Goal: Task Accomplishment & Management: Use online tool/utility

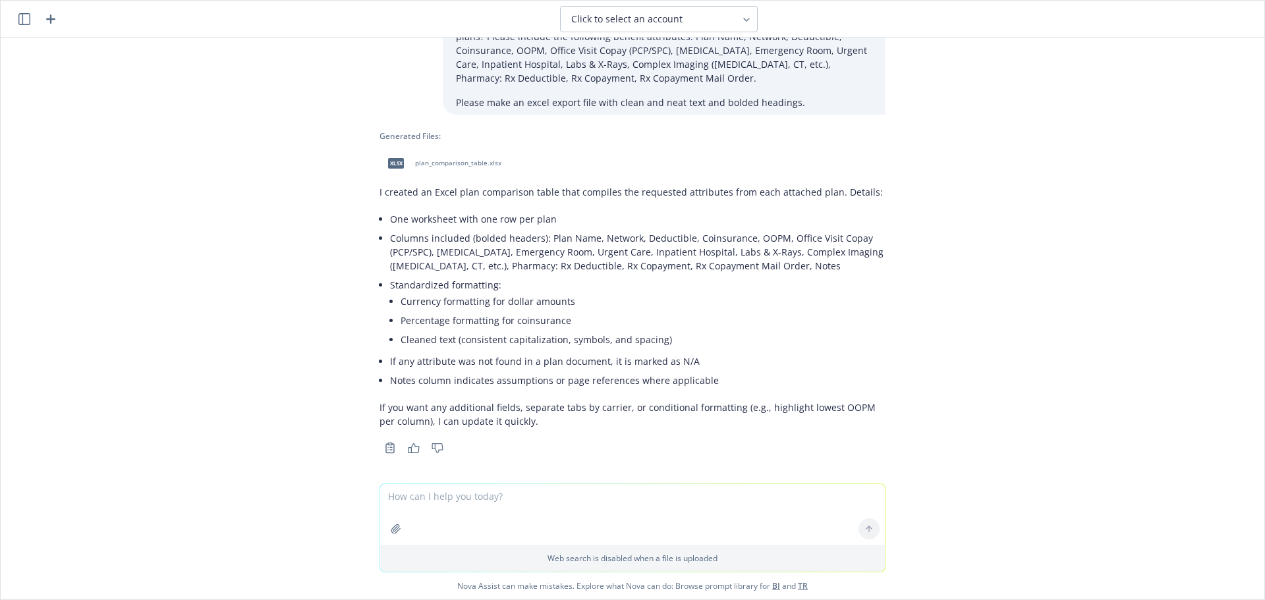
scroll to position [119, 0]
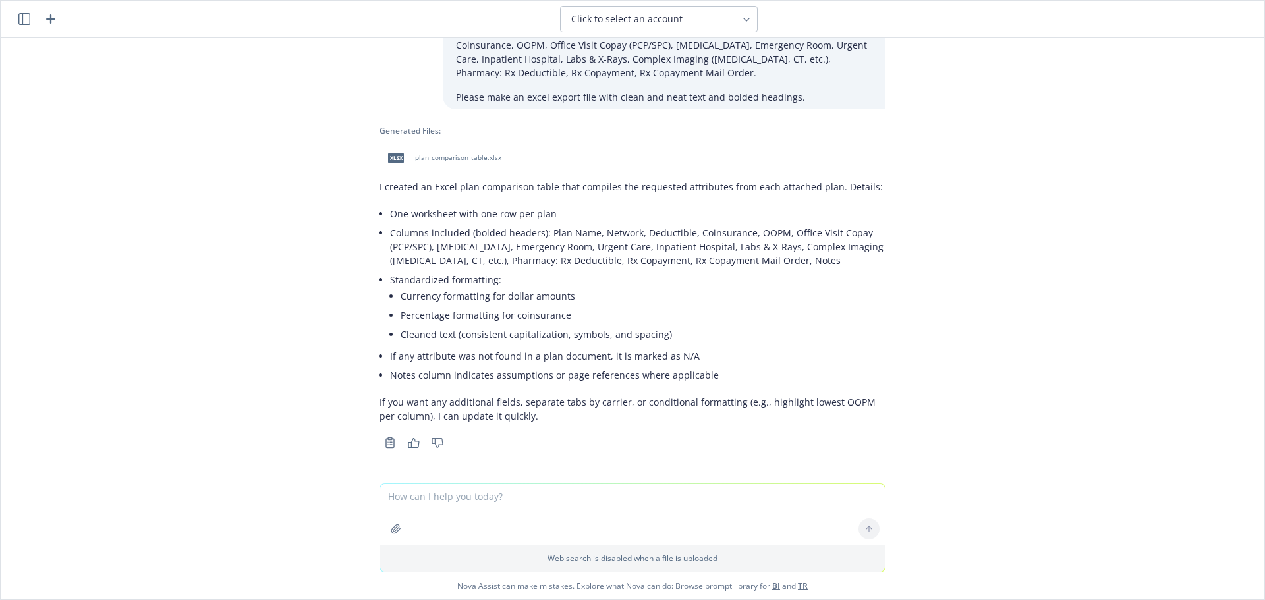
click at [24, 15] on icon "button" at bounding box center [24, 19] width 12 height 12
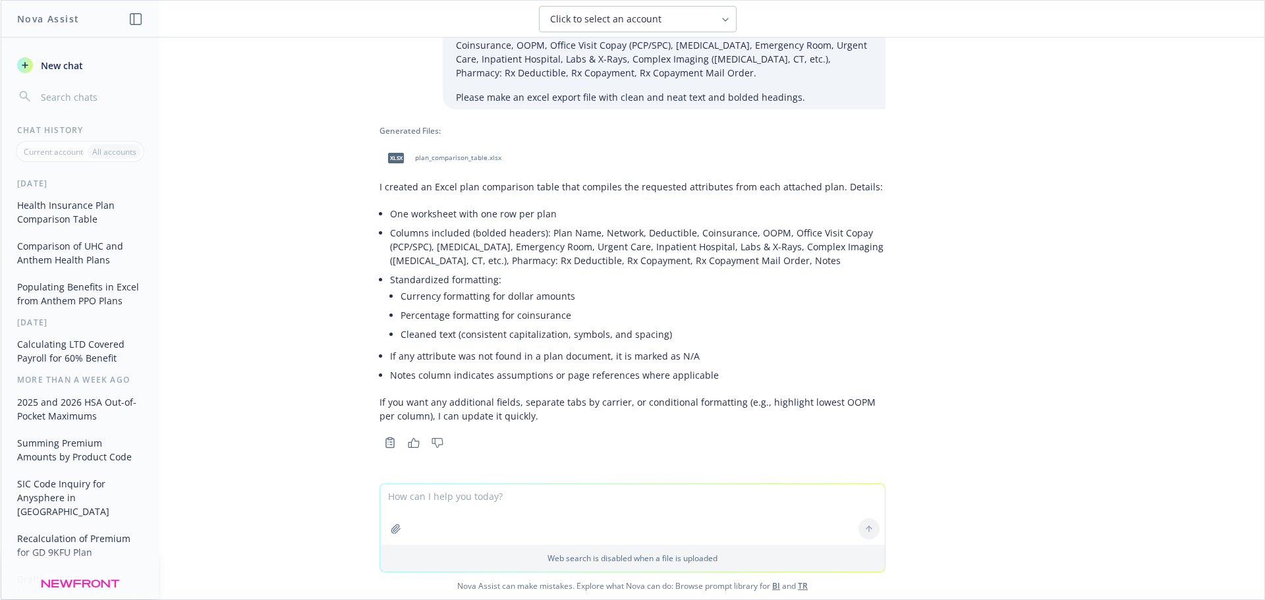
click at [100, 291] on button "Populating Benefits in Excel from Anthem PPO Plans" at bounding box center [80, 294] width 136 height 36
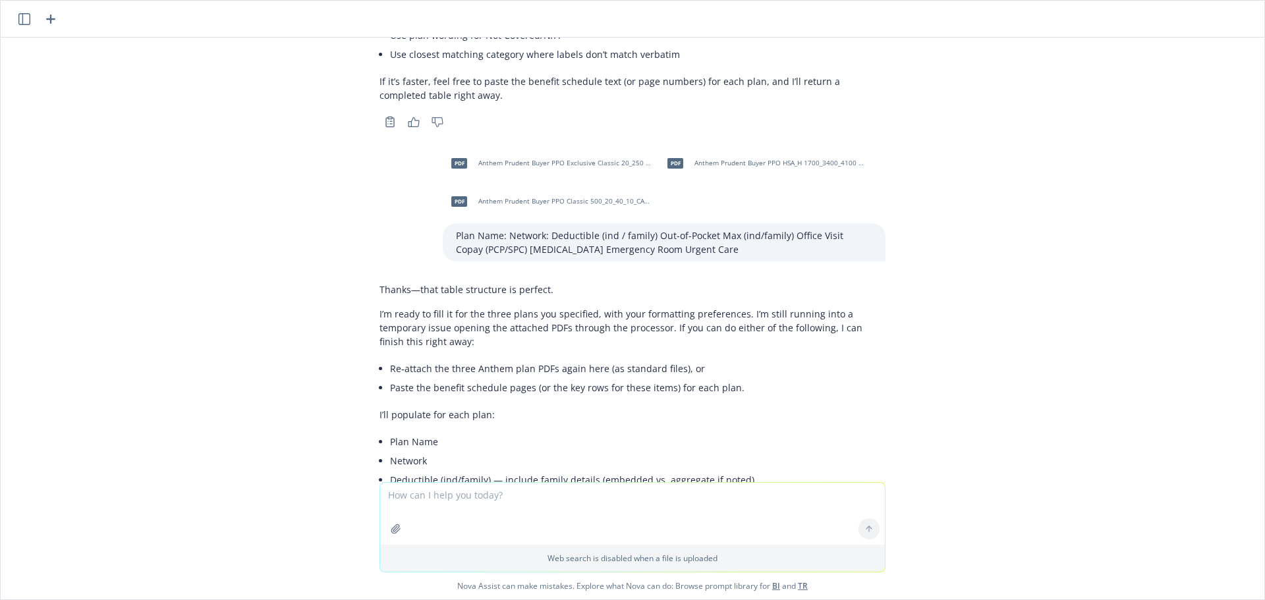
scroll to position [3229, 0]
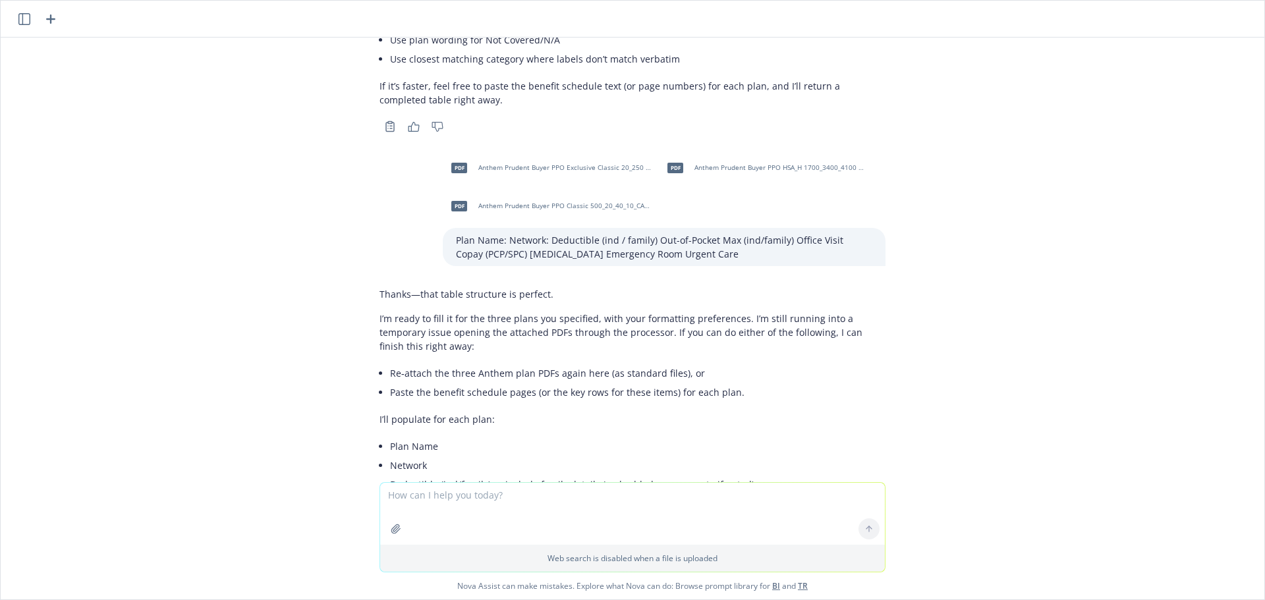
drag, startPoint x: 474, startPoint y: 214, endPoint x: 695, endPoint y: 229, distance: 221.3
click at [695, 233] on p "Plan Name: Network: Deductible (ind / family) Out-of-Pocket Max (ind/family) Of…" at bounding box center [664, 247] width 416 height 28
click at [724, 233] on p "Plan Name: Network: Deductible (ind / family) Out-of-Pocket Max (ind/family) Of…" at bounding box center [664, 247] width 416 height 28
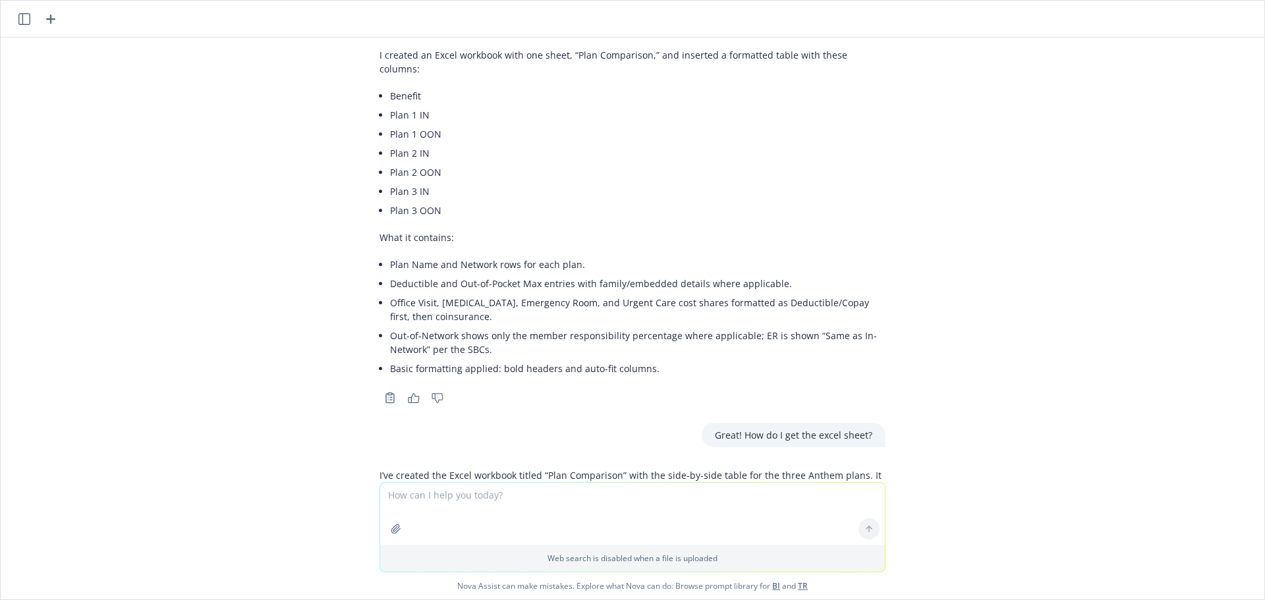
scroll to position [4910, 0]
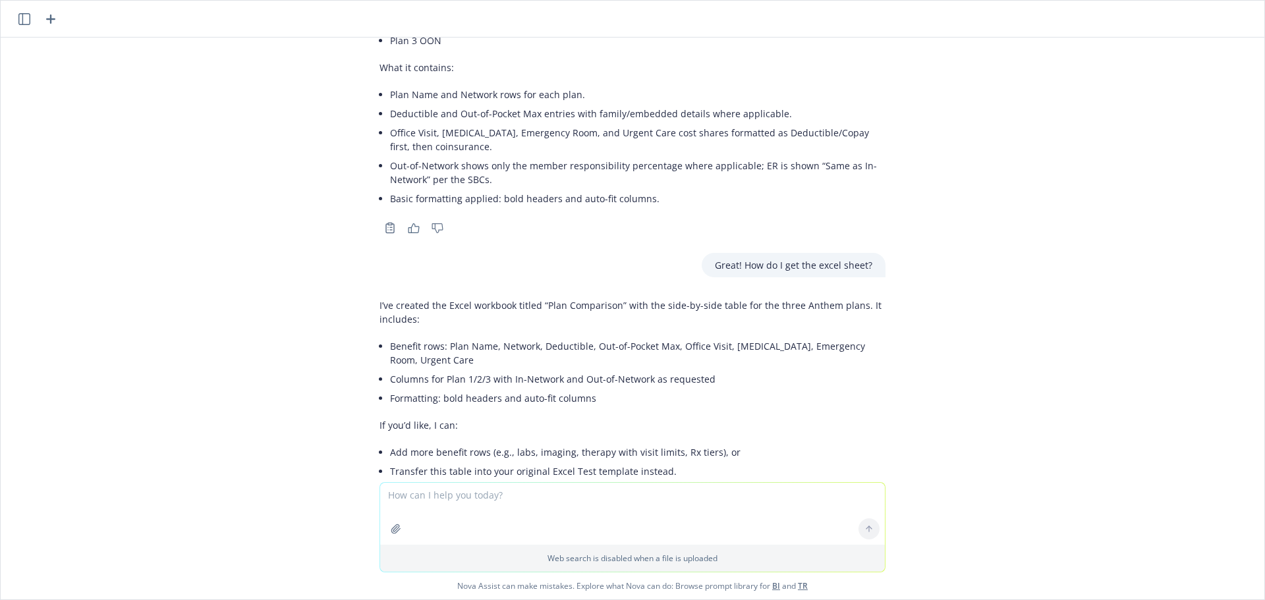
click at [18, 13] on icon "button" at bounding box center [24, 19] width 12 height 12
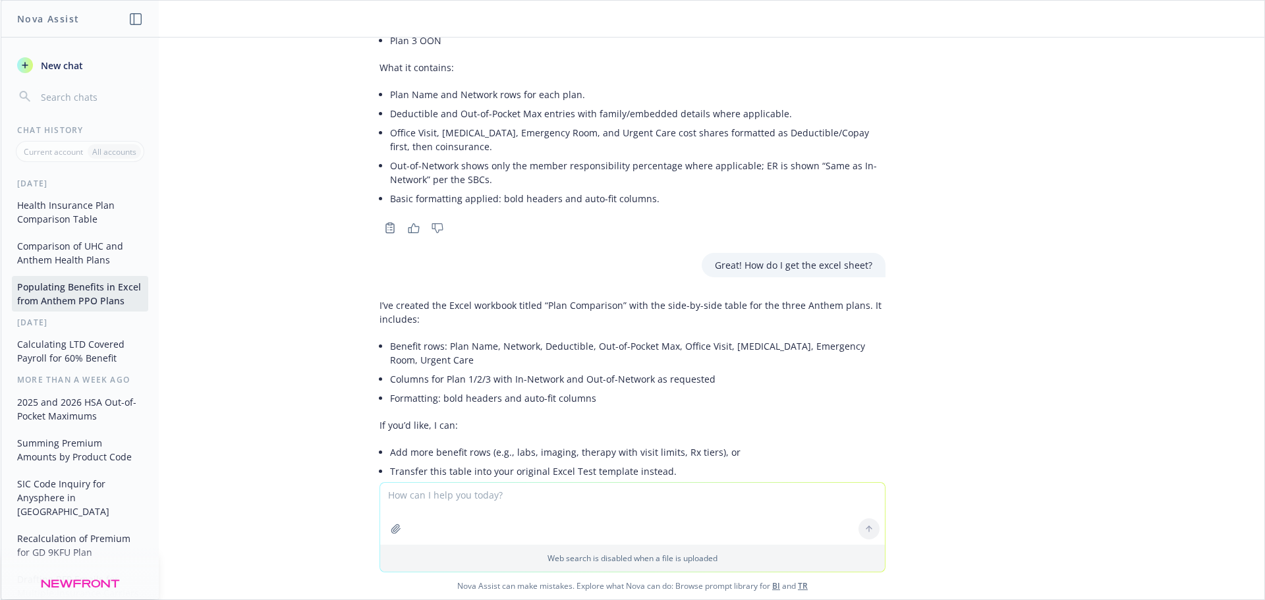
click at [102, 217] on button "Health Insurance Plan Comparison Table" at bounding box center [80, 212] width 136 height 36
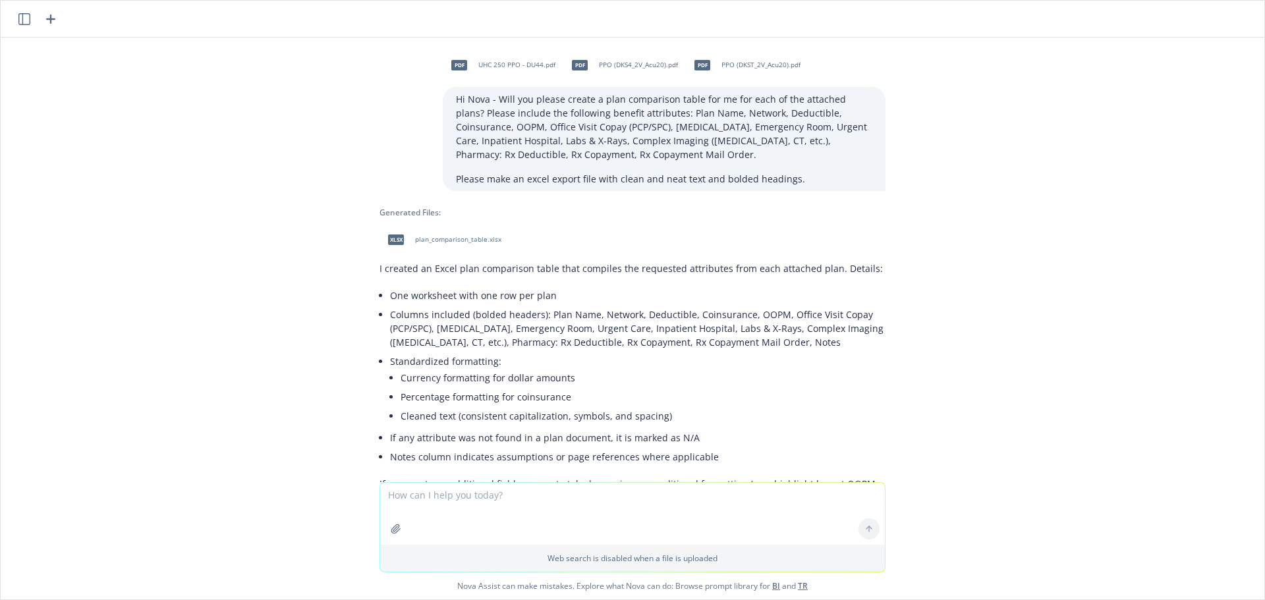
scroll to position [0, 0]
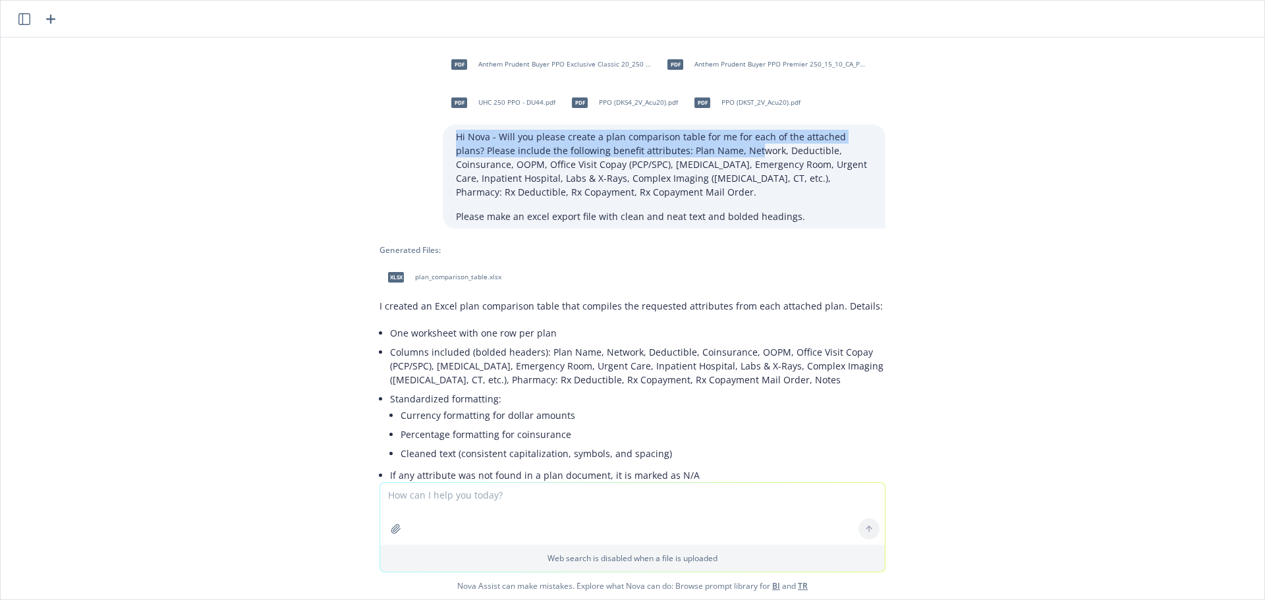
drag, startPoint x: 440, startPoint y: 133, endPoint x: 715, endPoint y: 144, distance: 275.0
click at [715, 144] on div "Hi Nova - Will you please create a plan comparison table for me for each of the…" at bounding box center [664, 177] width 443 height 104
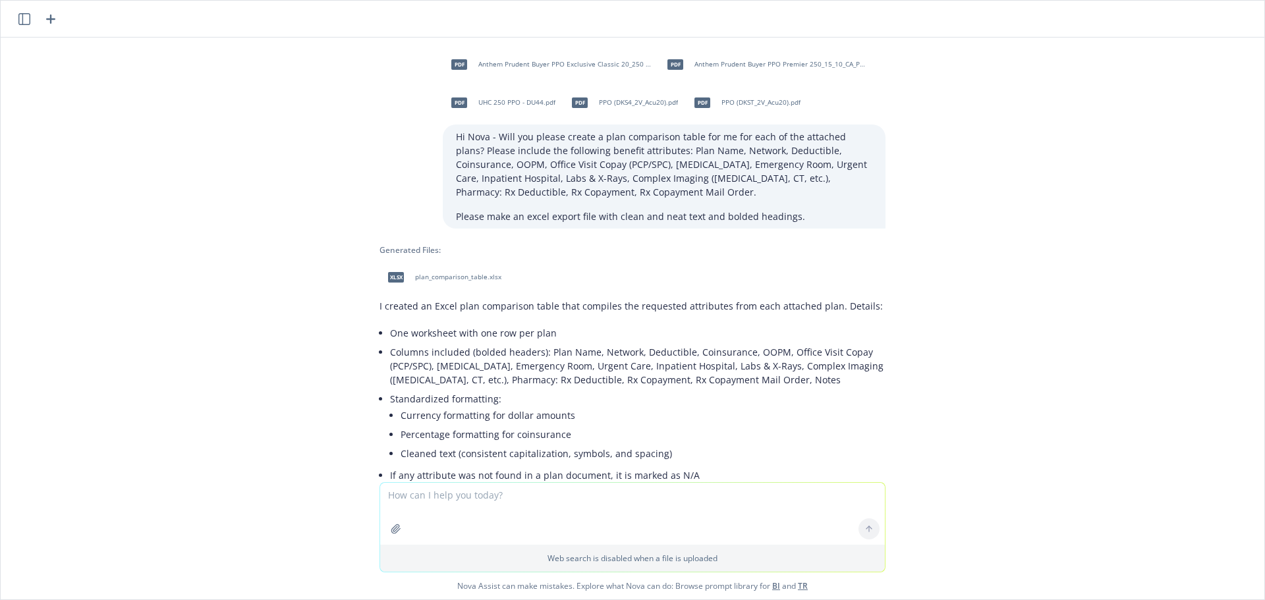
click at [637, 159] on p "Hi Nova - Will you please create a plan comparison table for me for each of the…" at bounding box center [664, 164] width 416 height 69
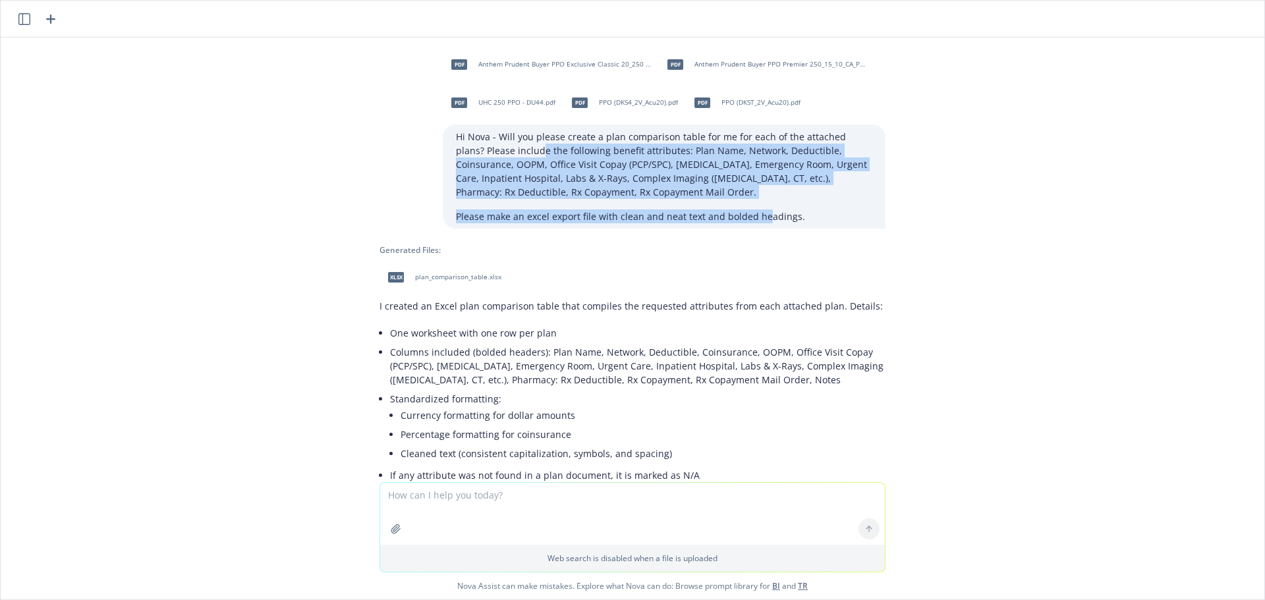
drag, startPoint x: 506, startPoint y: 149, endPoint x: 759, endPoint y: 225, distance: 263.7
click at [759, 225] on div "Hi Nova - Will you please create a plan comparison table for me for each of the…" at bounding box center [664, 177] width 443 height 104
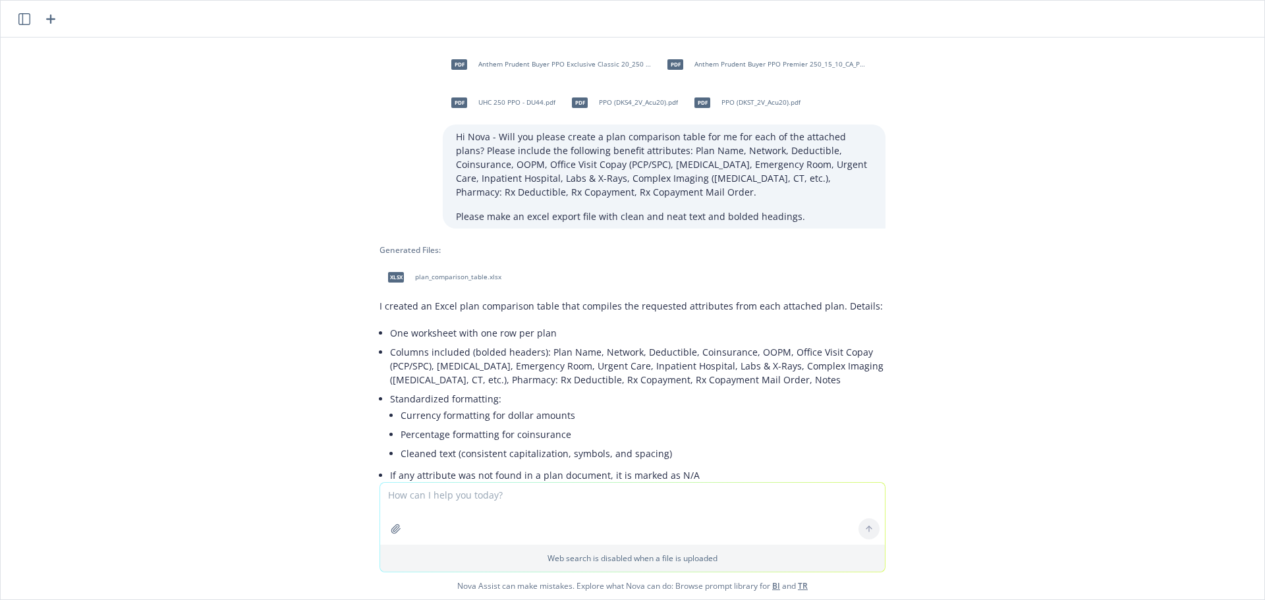
click at [776, 215] on p "Please make an excel export file with clean and neat text and bolded headings." at bounding box center [664, 217] width 416 height 14
click at [432, 275] on span "plan_comparison_table.xlsx" at bounding box center [458, 277] width 86 height 9
click at [602, 495] on textarea at bounding box center [632, 514] width 505 height 62
type textarea "Can you please update and switch the plan names to the columns and benefit attr…"
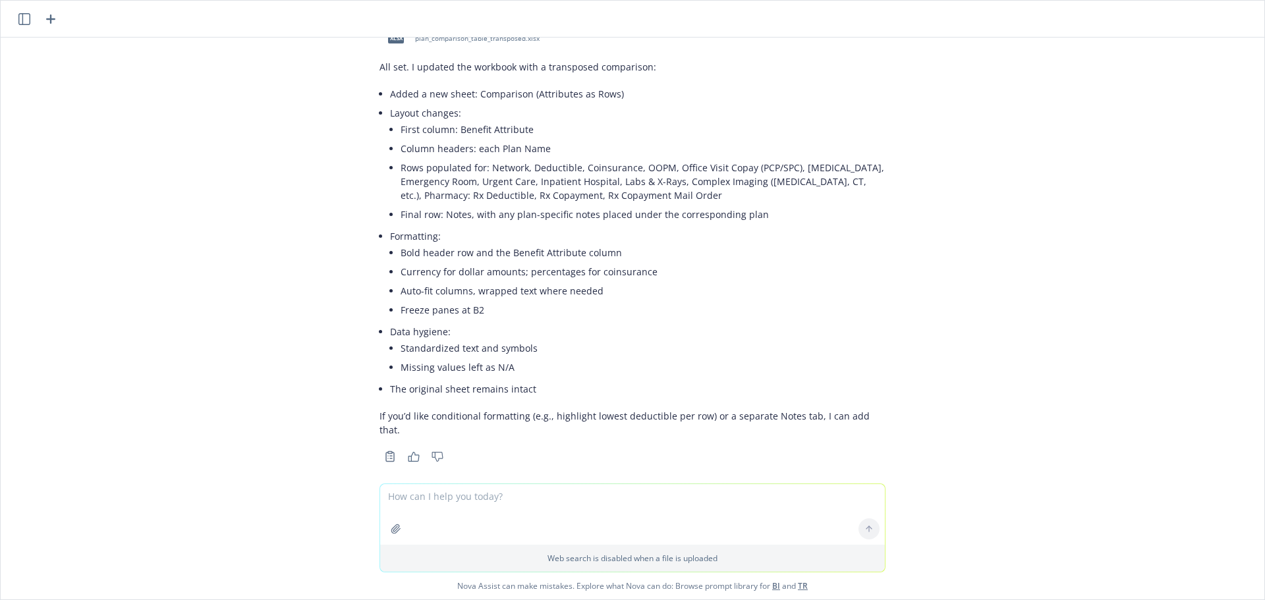
scroll to position [570, 0]
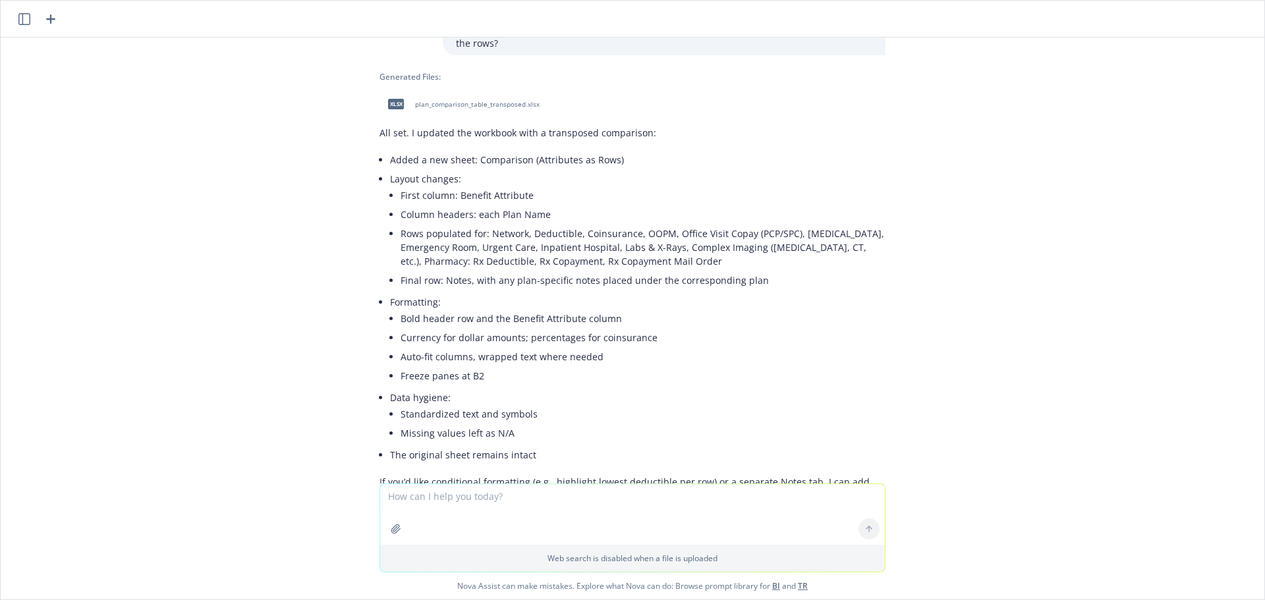
click at [440, 102] on span "plan_comparison_table_transposed.xlsx" at bounding box center [477, 104] width 125 height 9
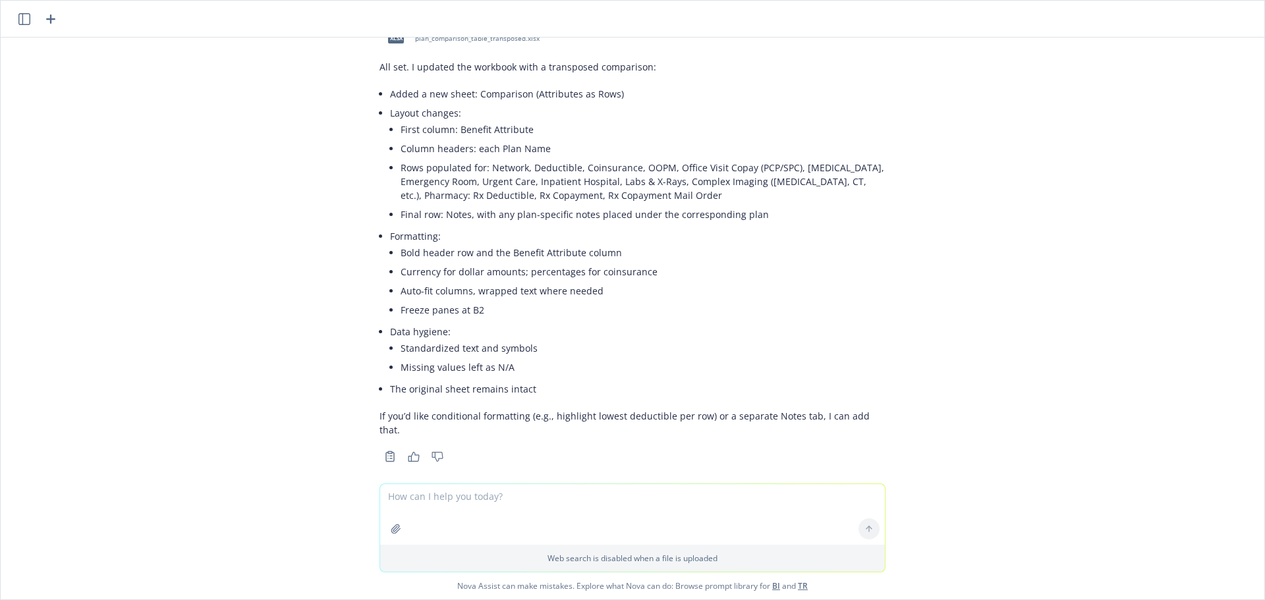
click at [29, 21] on icon "button" at bounding box center [24, 19] width 12 height 12
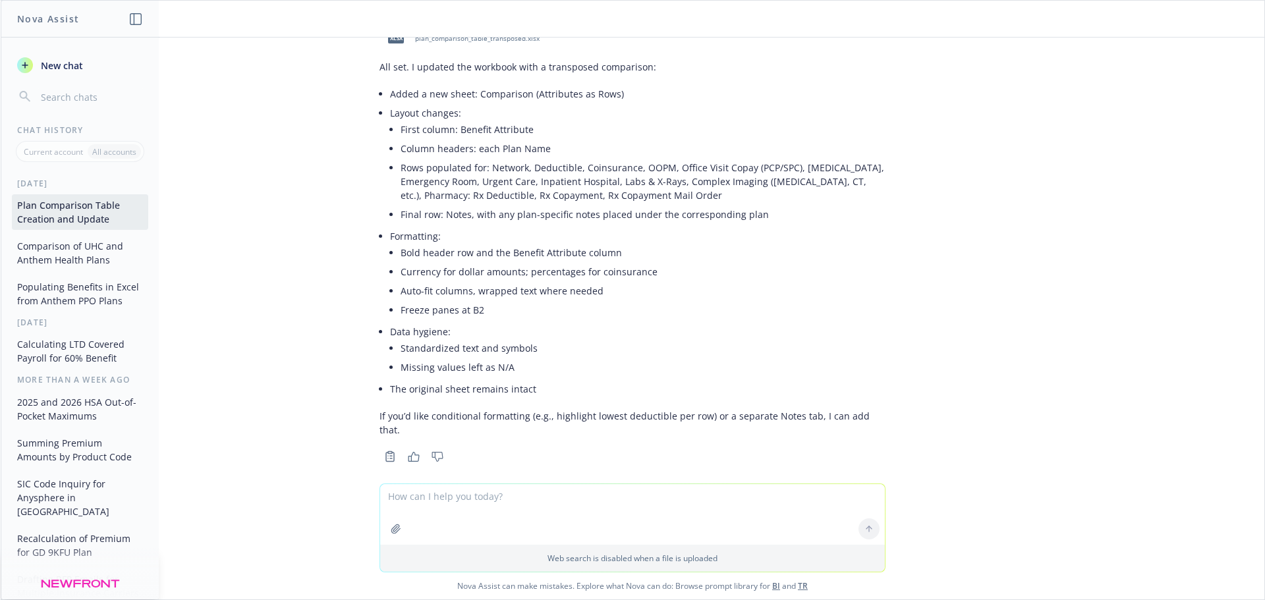
click at [108, 263] on button "Comparison of UHC and Anthem Health Plans" at bounding box center [80, 253] width 136 height 36
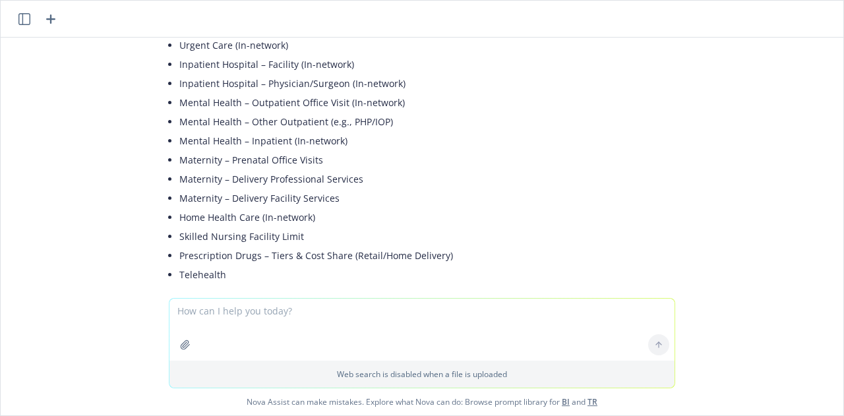
scroll to position [1768, 0]
